Goal: Information Seeking & Learning: Learn about a topic

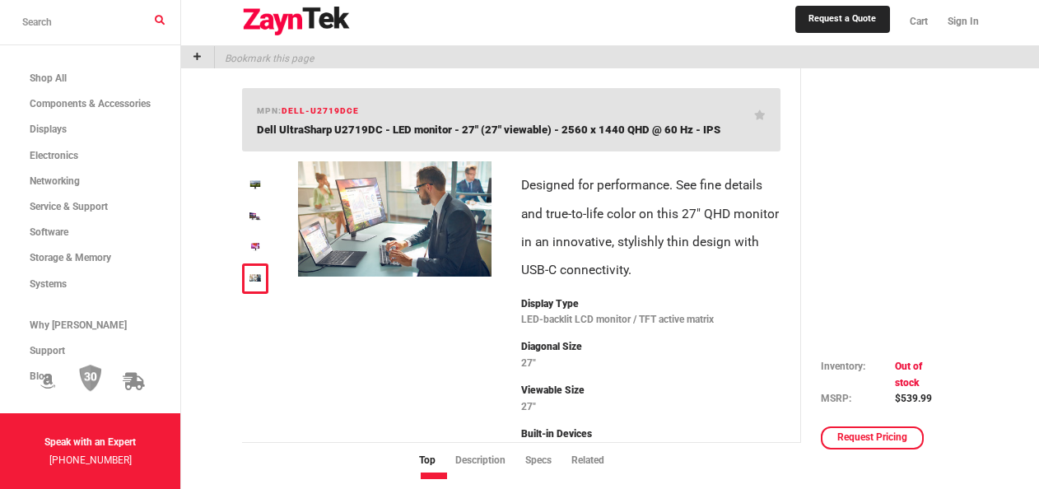
click at [242, 184] on div at bounding box center [255, 186] width 27 height 30
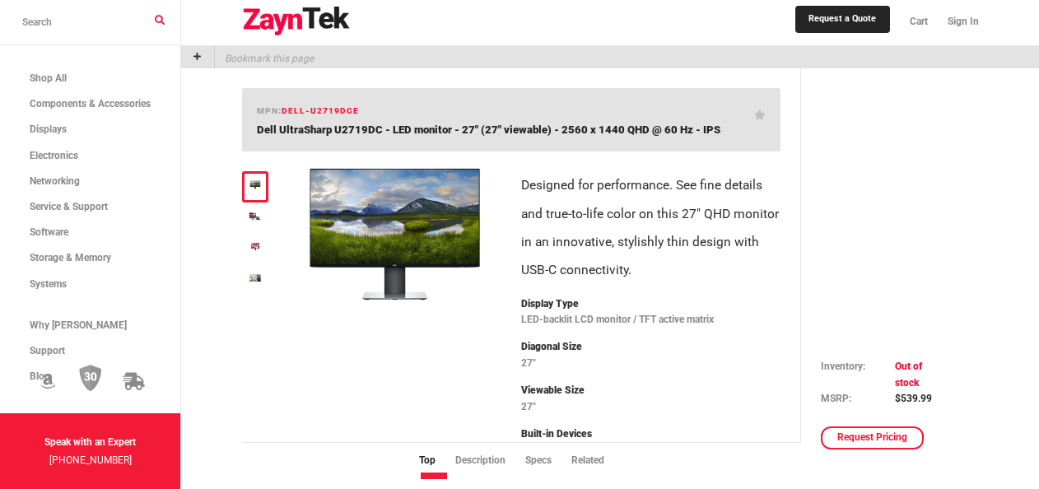
click at [249, 184] on img at bounding box center [255, 184] width 12 height 9
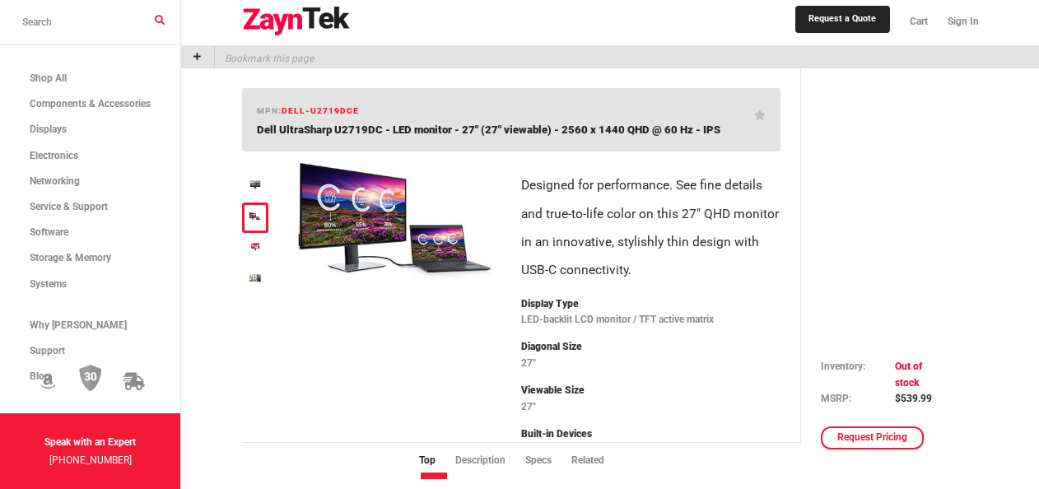
click at [259, 217] on div at bounding box center [255, 218] width 27 height 30
click at [253, 212] on img at bounding box center [255, 215] width 12 height 7
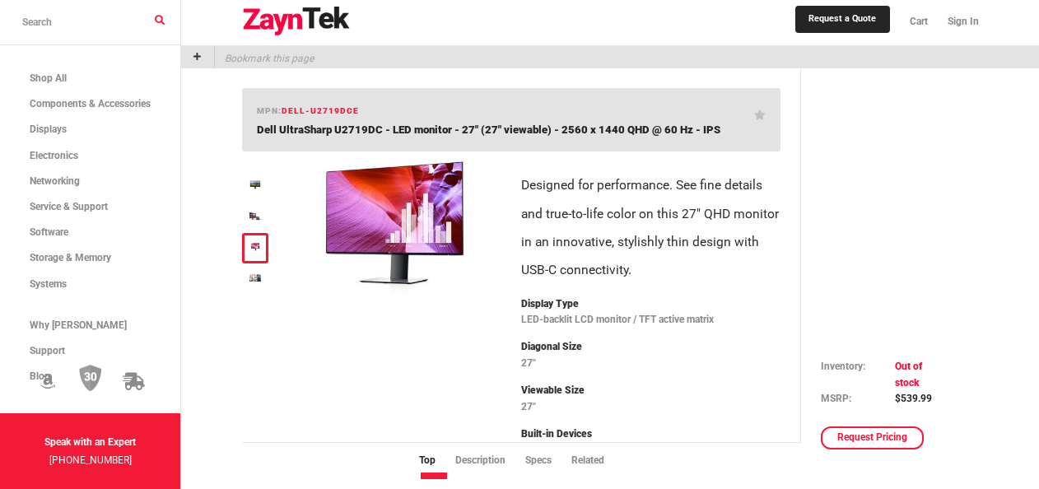
click at [380, 211] on img at bounding box center [394, 228] width 193 height 134
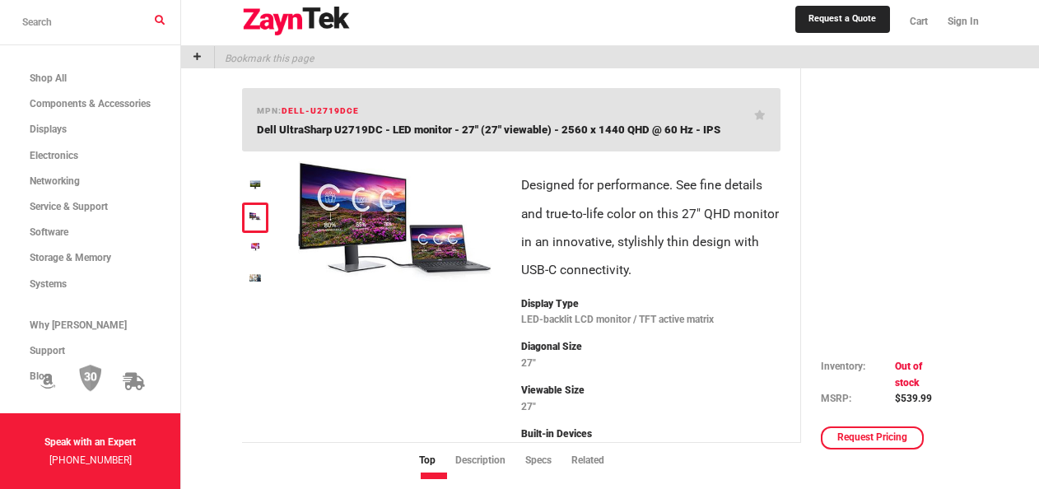
click at [361, 227] on img at bounding box center [394, 223] width 193 height 124
click at [249, 231] on div at bounding box center [255, 218] width 27 height 30
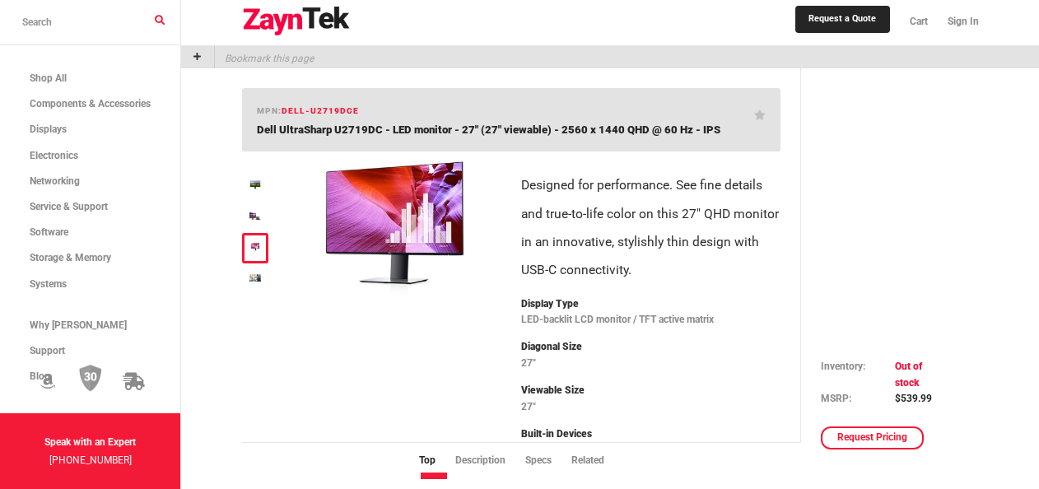
click at [255, 247] on img at bounding box center [255, 247] width 12 height 8
click at [261, 276] on div at bounding box center [255, 278] width 27 height 30
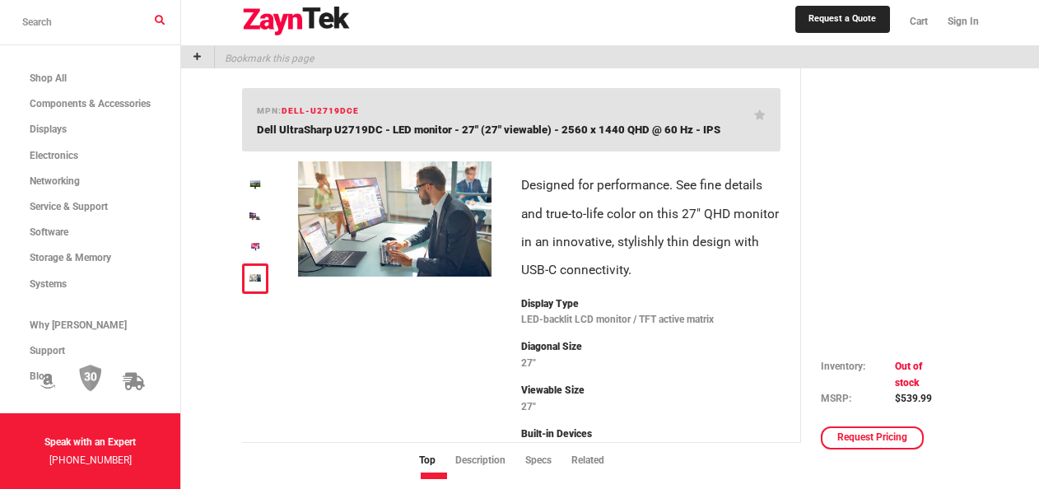
click at [257, 277] on img at bounding box center [255, 277] width 12 height 7
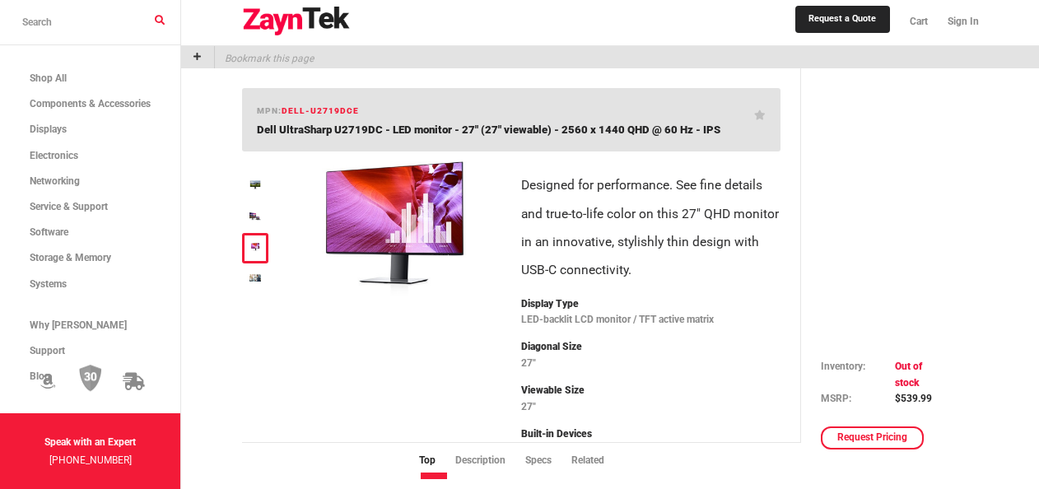
click at [255, 253] on link at bounding box center [255, 248] width 12 height 16
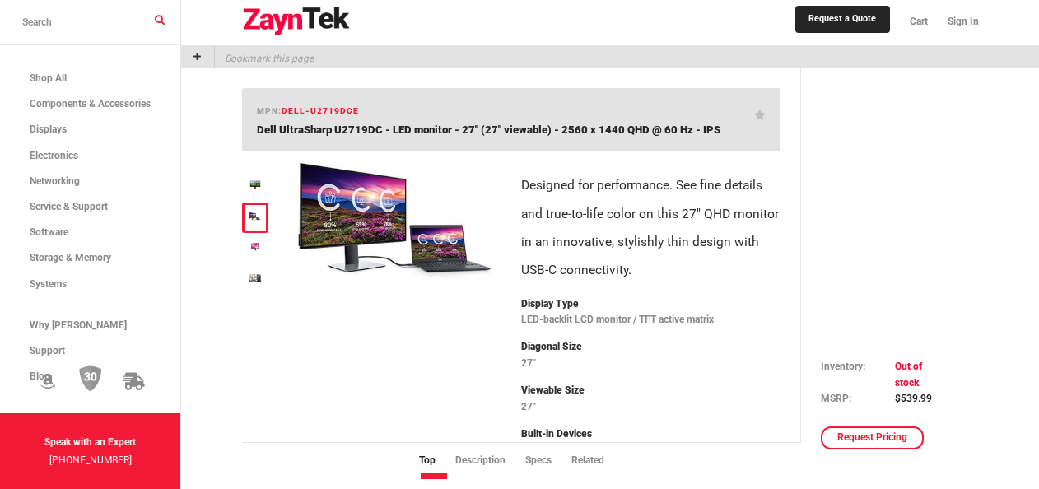
click at [250, 226] on div at bounding box center [255, 218] width 27 height 30
click at [375, 196] on img at bounding box center [394, 223] width 193 height 124
click at [250, 235] on div at bounding box center [255, 248] width 27 height 30
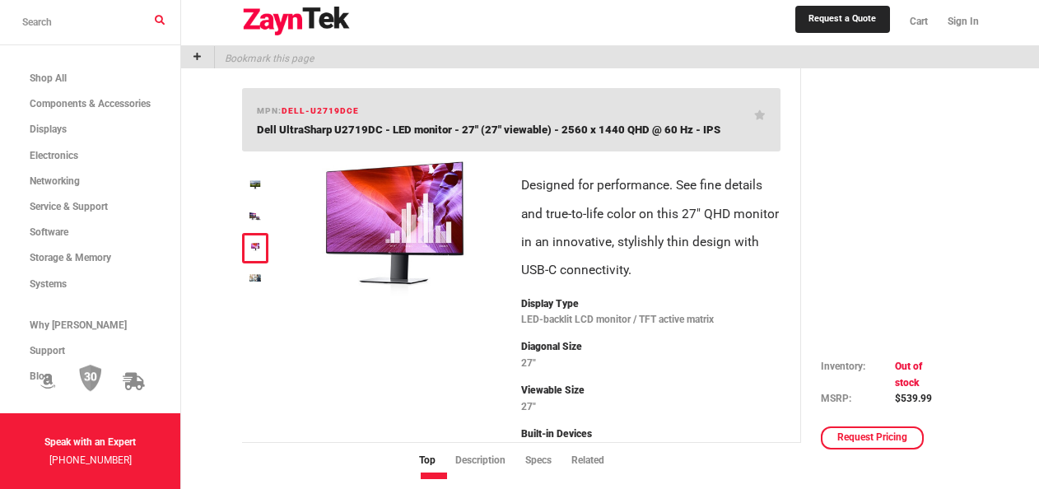
click at [251, 243] on img at bounding box center [255, 247] width 12 height 8
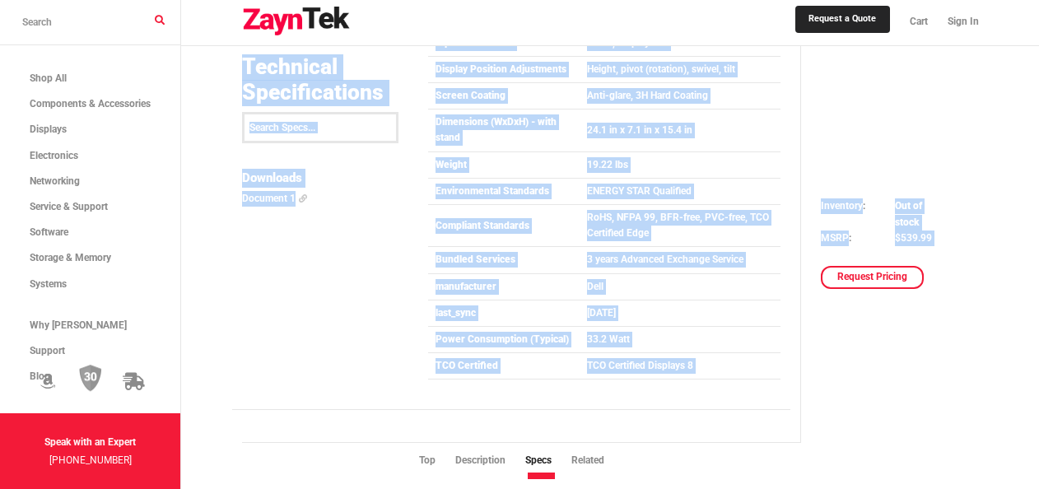
scroll to position [2118, 0]
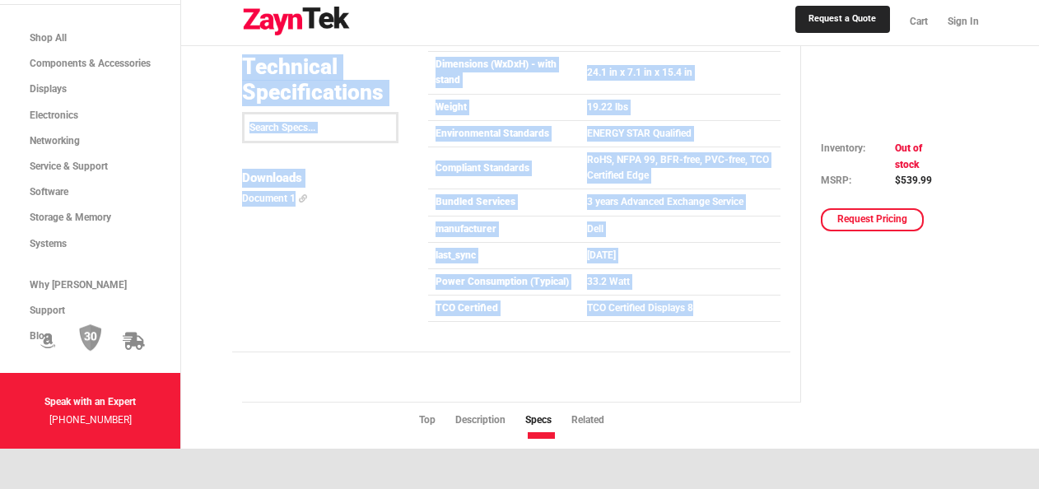
drag, startPoint x: 518, startPoint y: 170, endPoint x: 707, endPoint y: 300, distance: 229.3
copy div "Designed for performance. See fine details and true-to-life color on this 27" Q…"
